Goal: Communication & Community: Connect with others

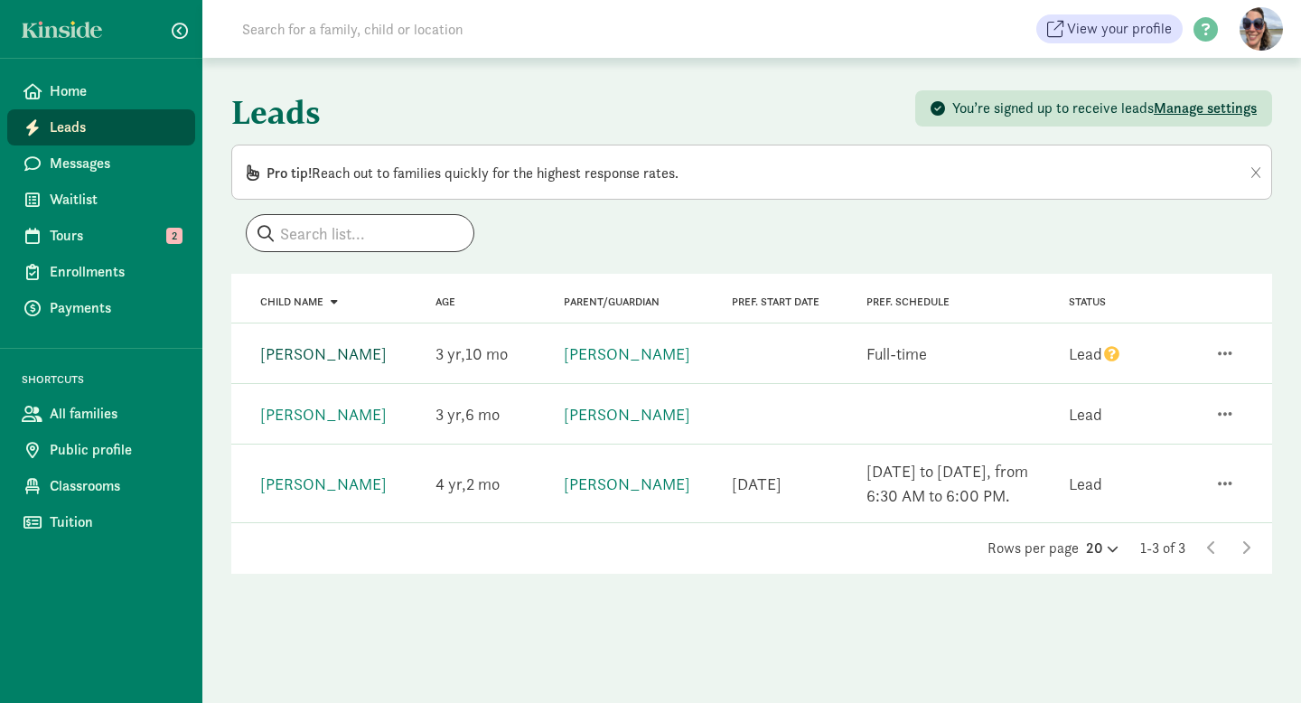
click at [320, 348] on link "[PERSON_NAME]" at bounding box center [323, 353] width 126 height 21
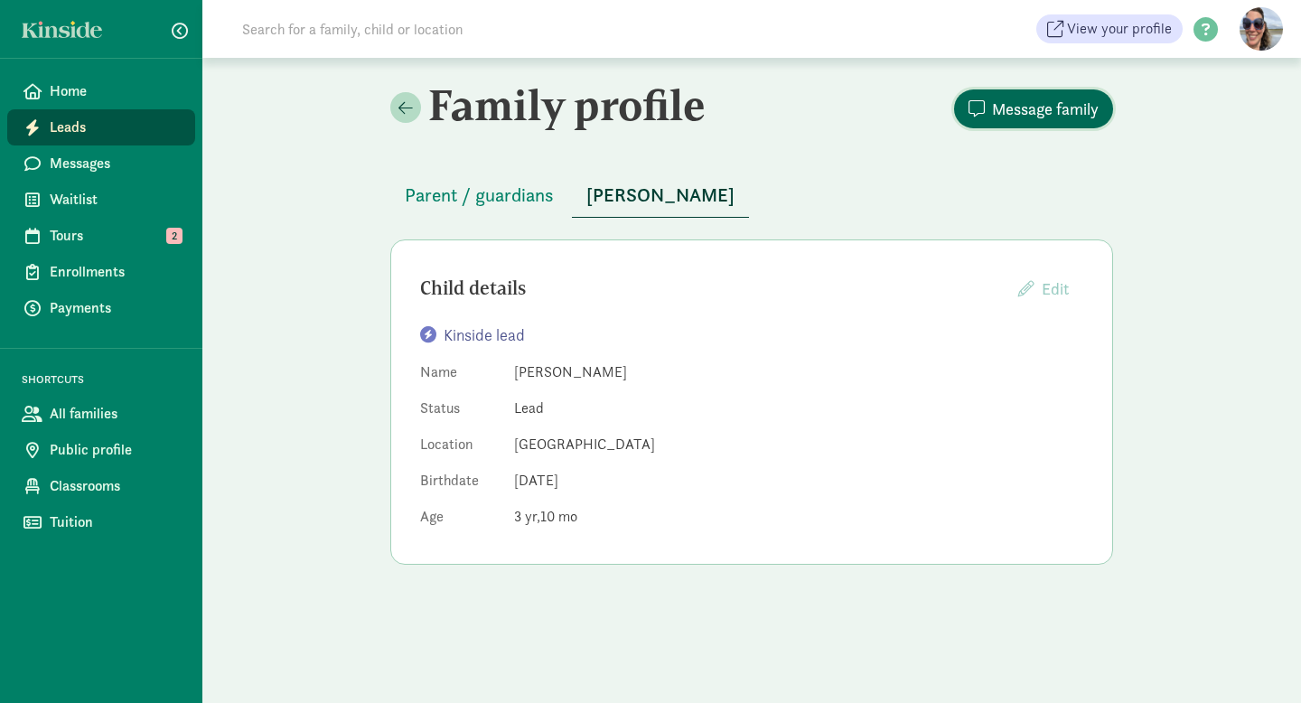
click at [1047, 118] on span "Message family" at bounding box center [1045, 109] width 107 height 24
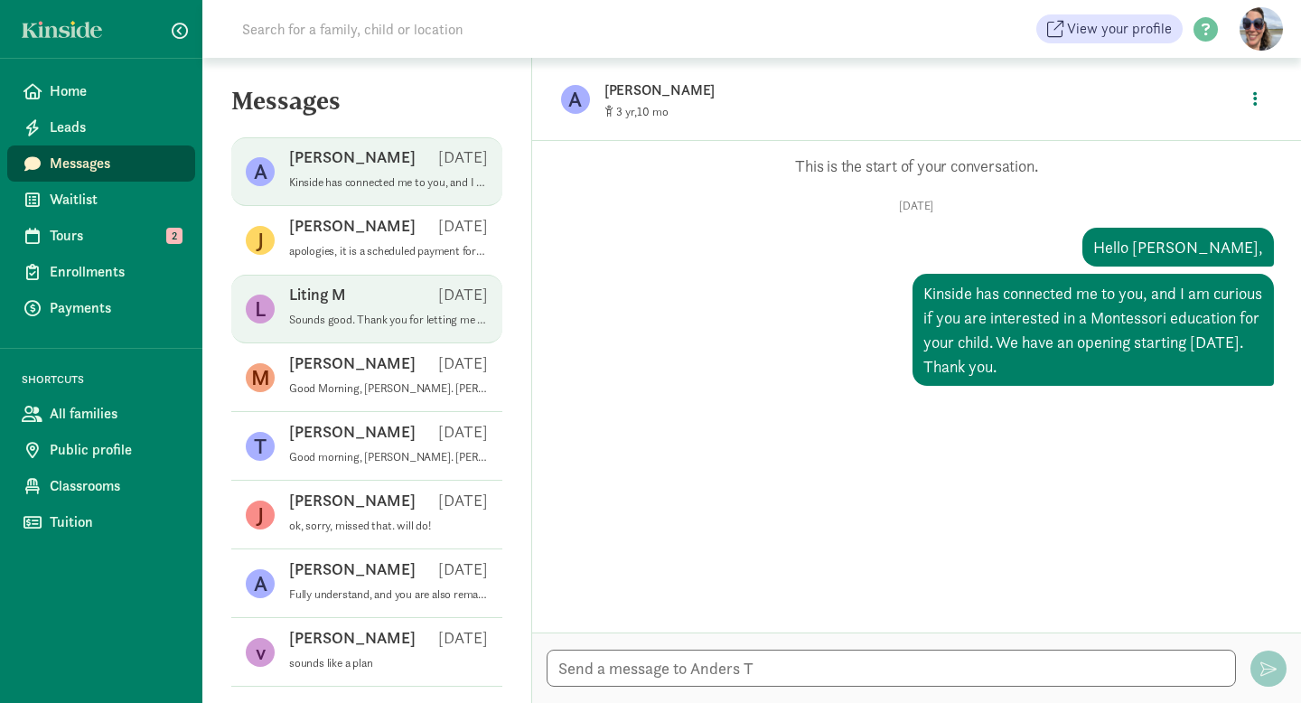
click at [468, 308] on div "Liting M [DATE]" at bounding box center [388, 298] width 199 height 29
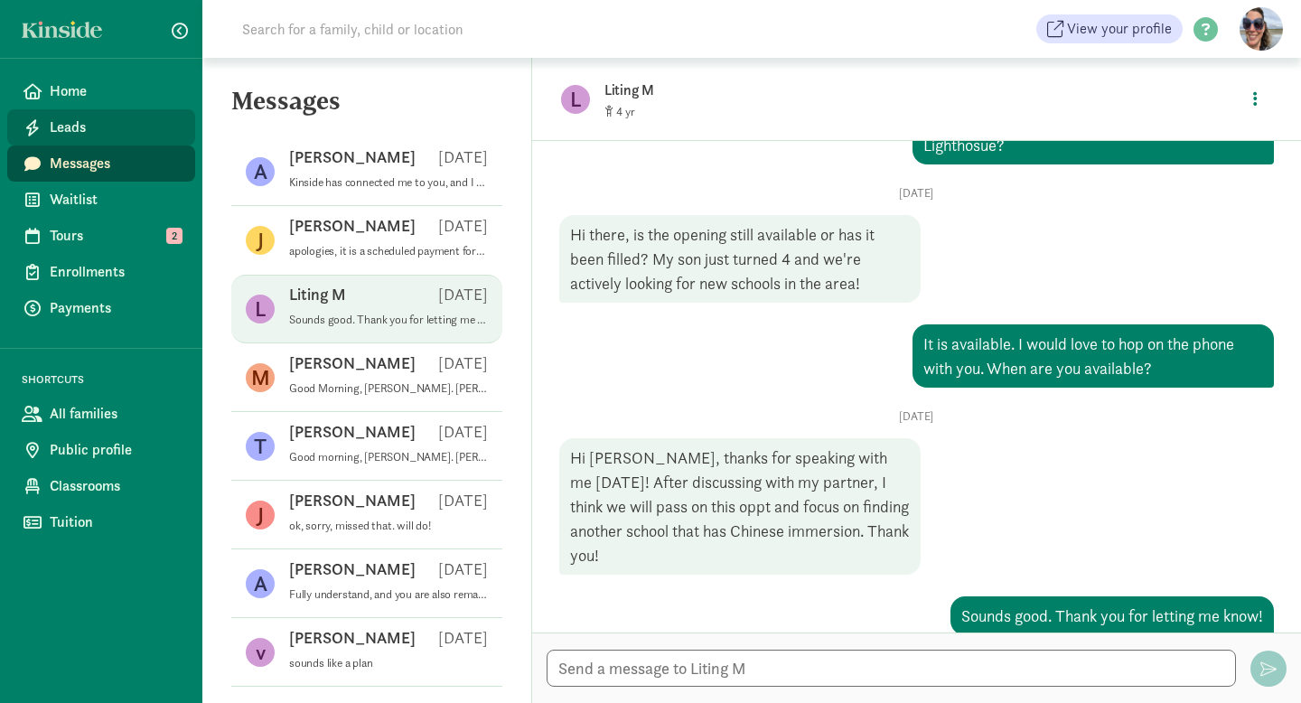
click at [90, 128] on span "Leads" at bounding box center [115, 128] width 131 height 22
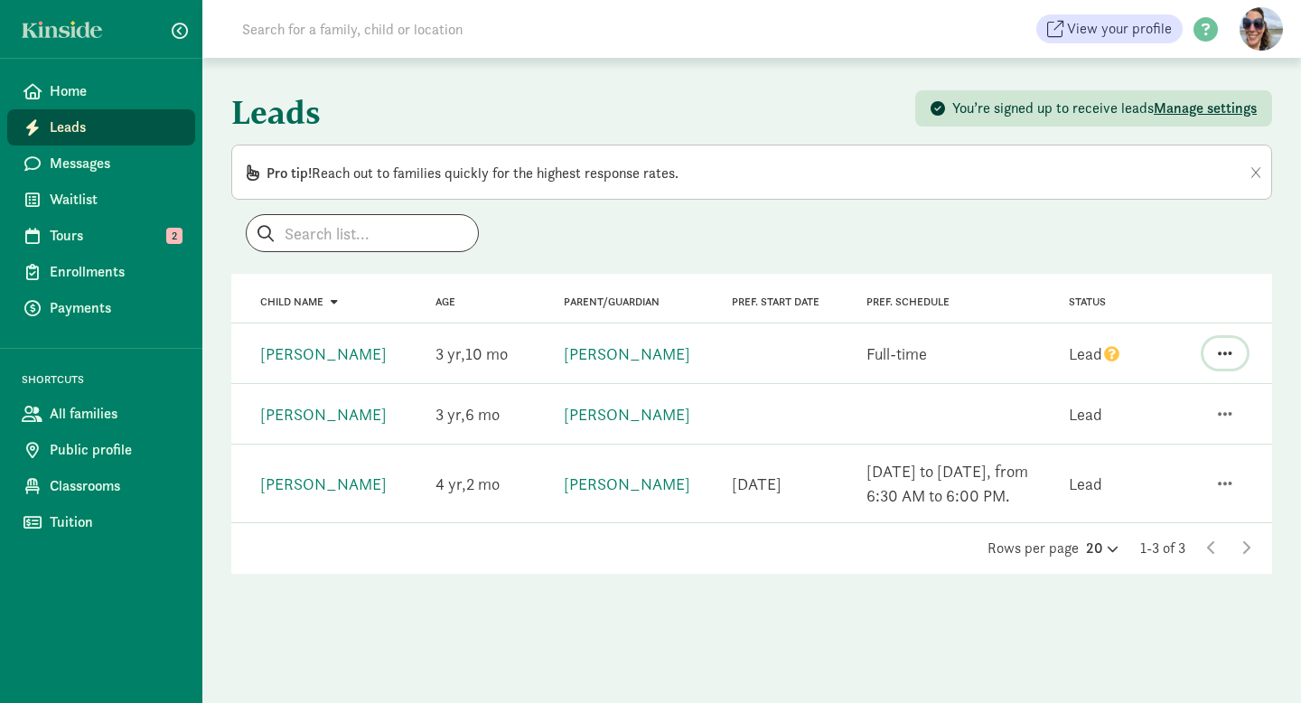
click at [1225, 349] on span "button" at bounding box center [1225, 353] width 14 height 16
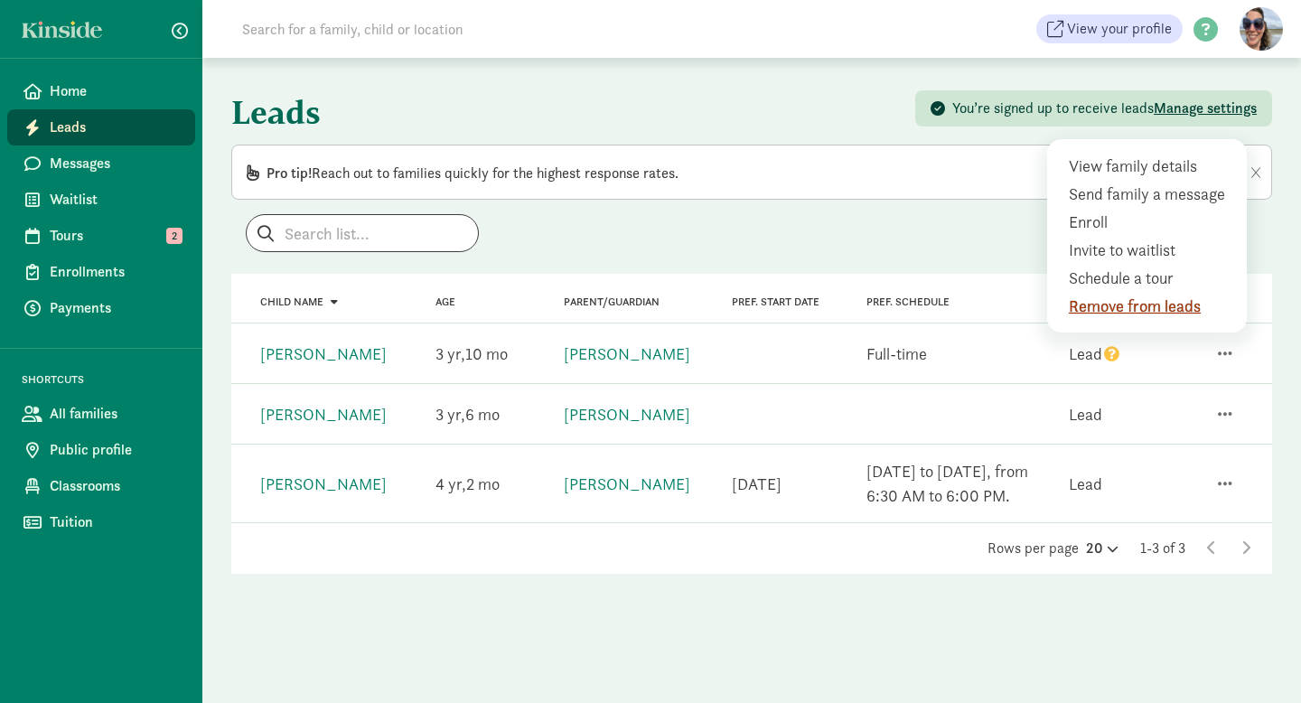
click at [1174, 304] on div "Remove from leads" at bounding box center [1151, 306] width 164 height 24
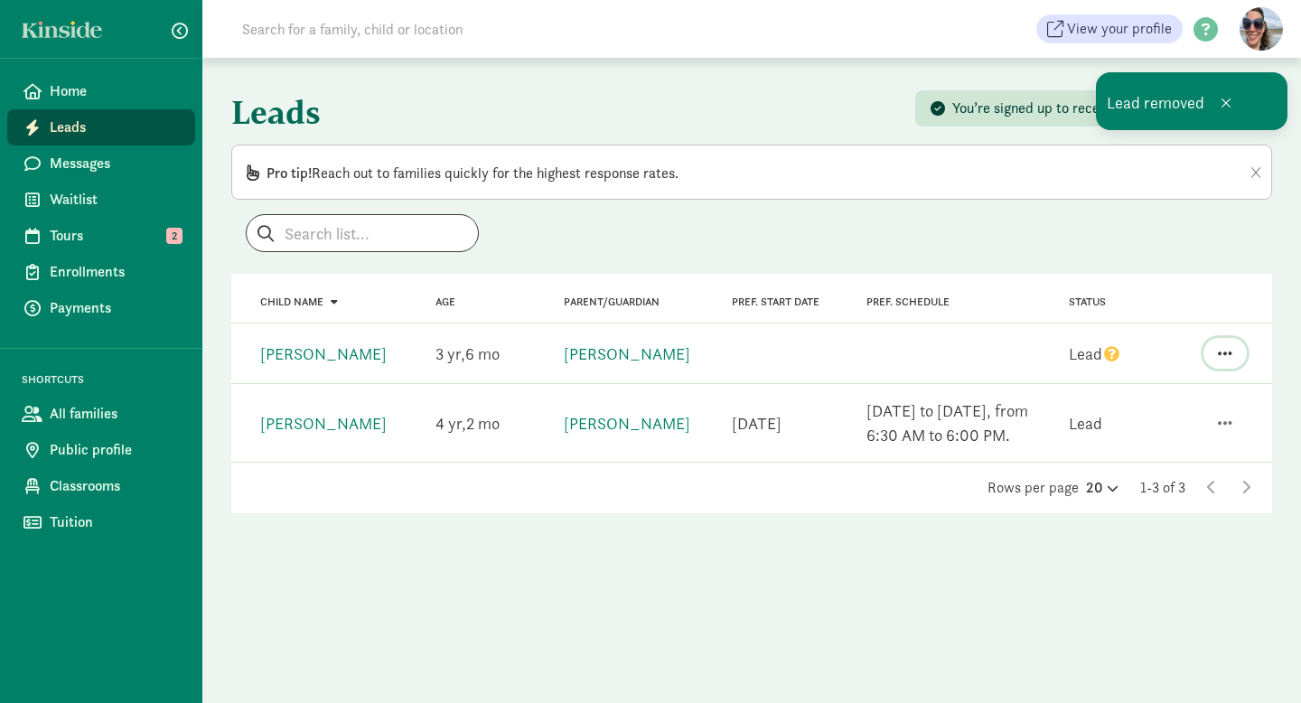
click at [1228, 354] on span "button" at bounding box center [1225, 353] width 14 height 16
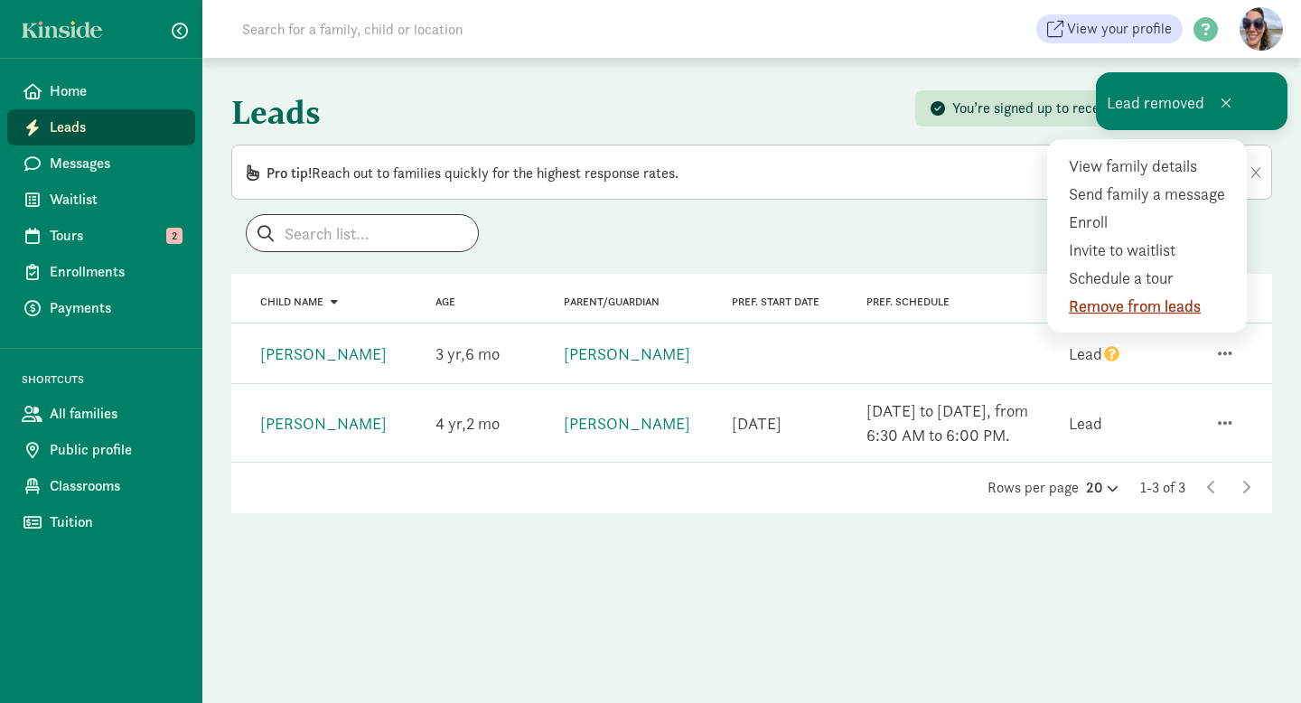
click at [1168, 312] on div "Remove from leads" at bounding box center [1151, 306] width 164 height 24
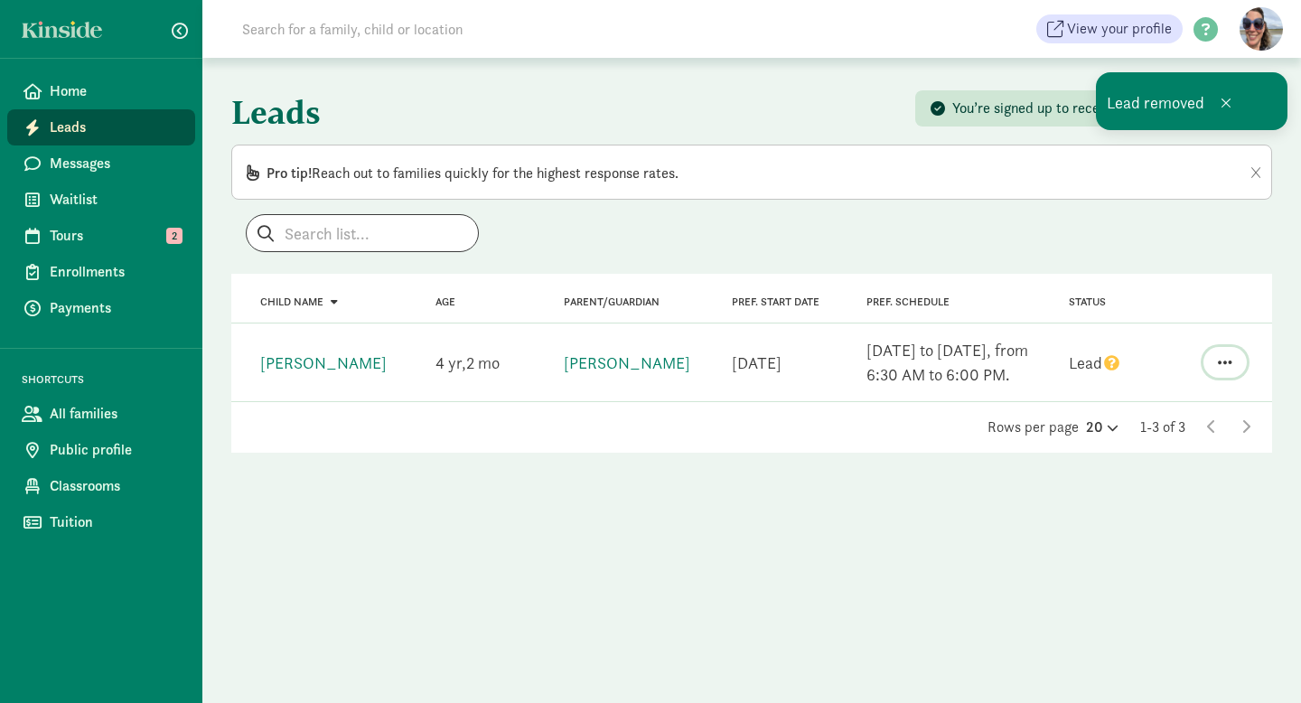
click at [1224, 355] on span "button" at bounding box center [1225, 362] width 14 height 16
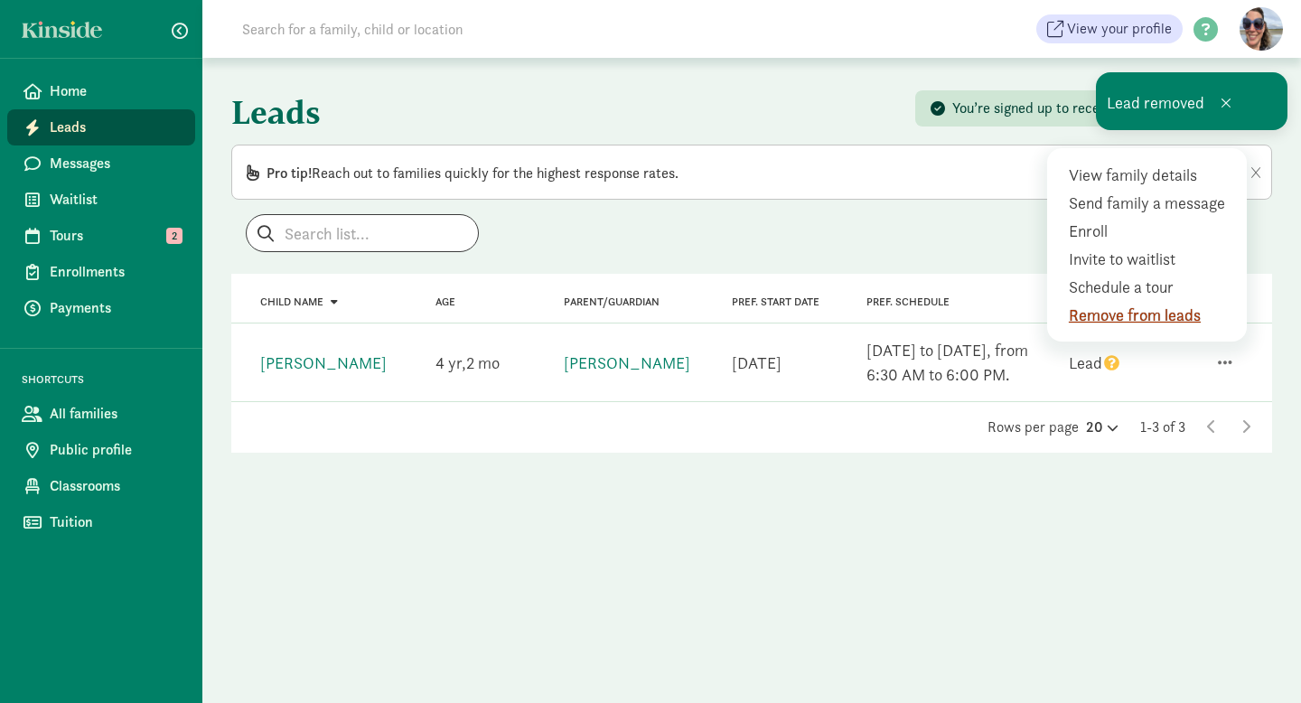
click at [1107, 314] on div "Remove from leads" at bounding box center [1151, 315] width 164 height 24
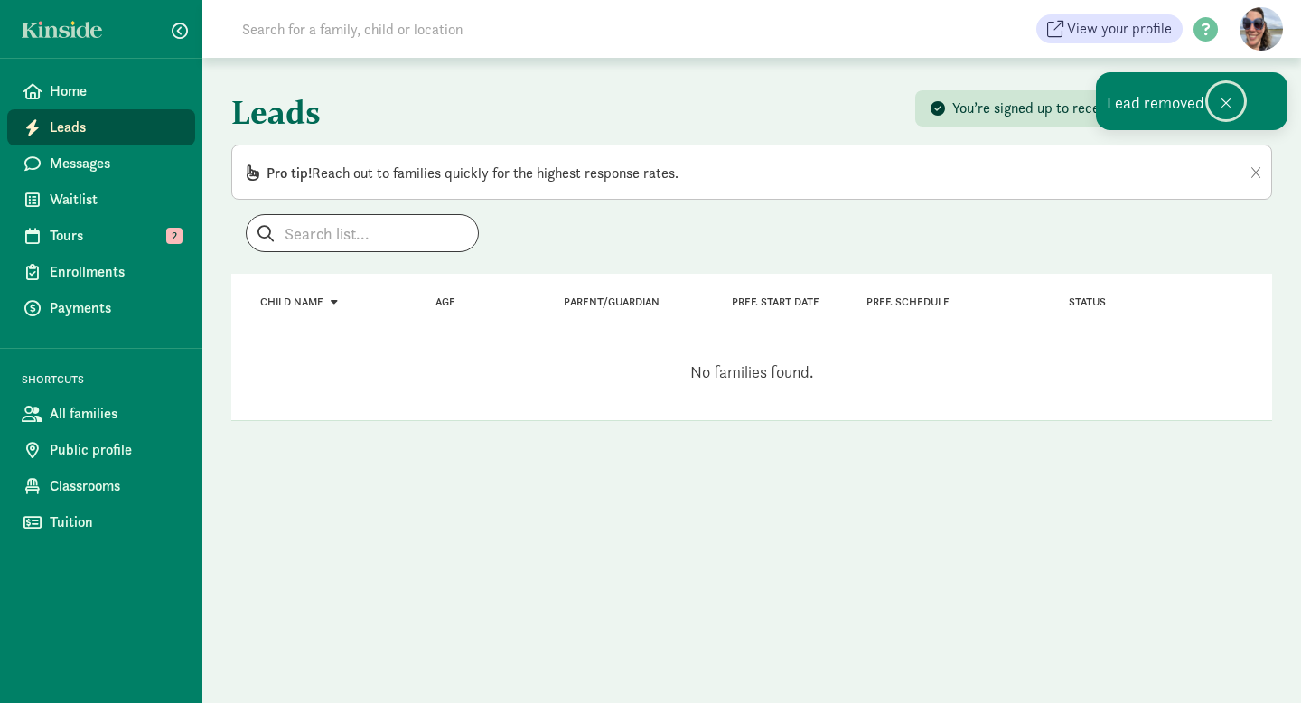
click at [1221, 99] on span at bounding box center [1226, 103] width 11 height 14
